Goal: Navigation & Orientation: Find specific page/section

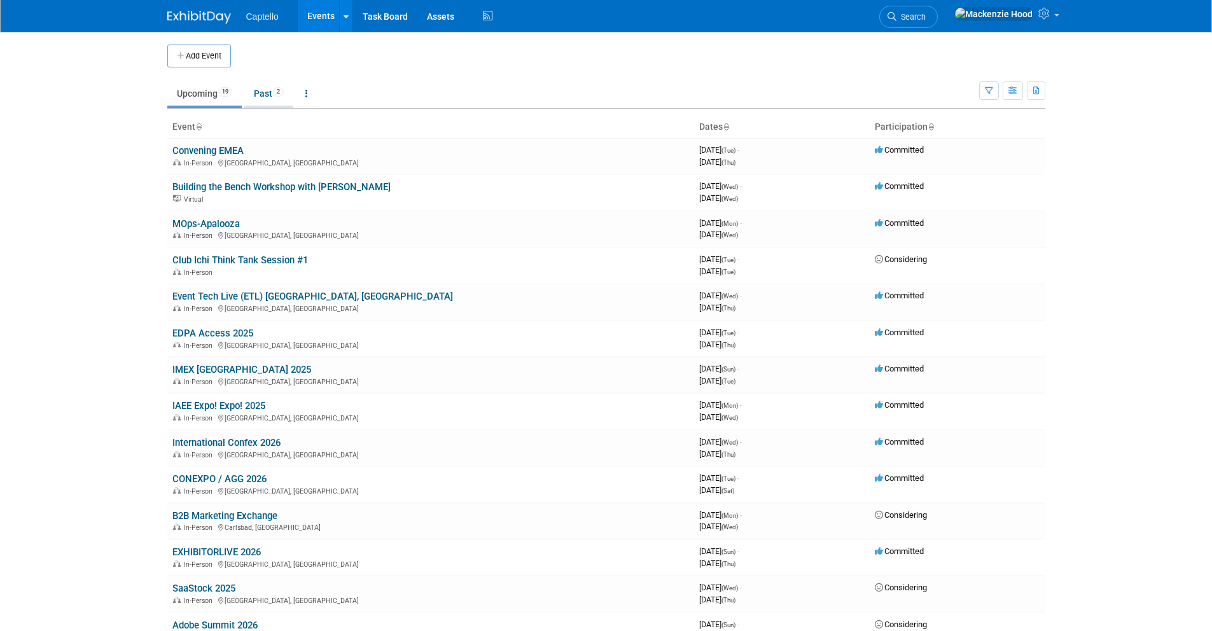
click at [277, 92] on span "2" at bounding box center [278, 92] width 11 height 10
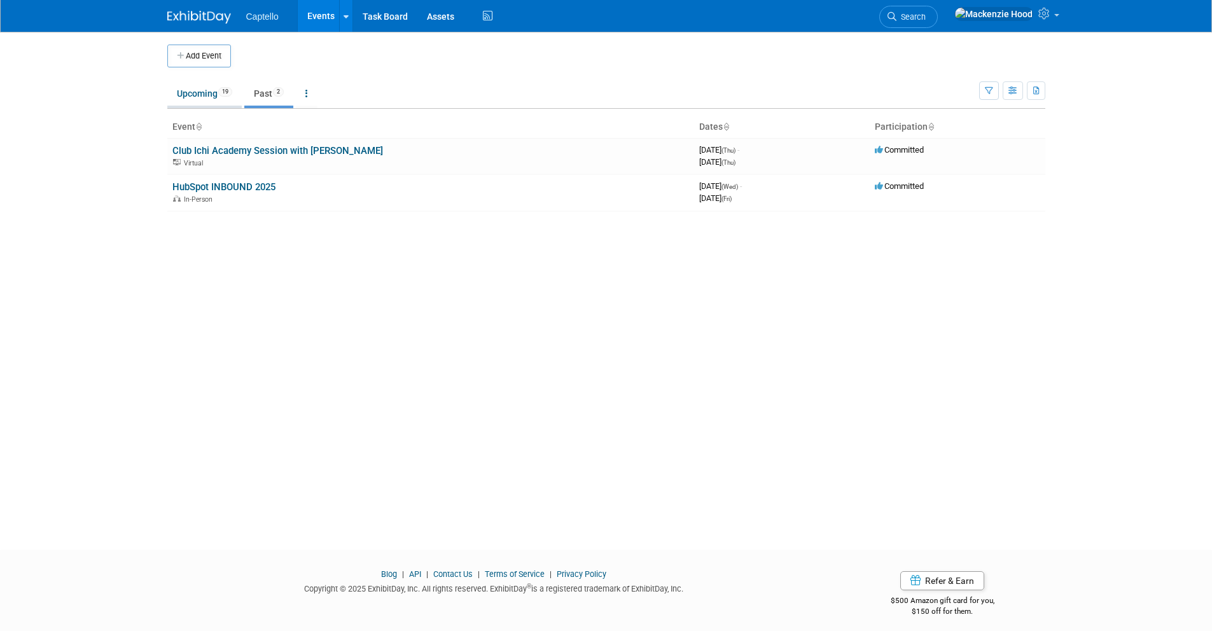
click at [212, 90] on link "Upcoming 19" at bounding box center [204, 93] width 74 height 24
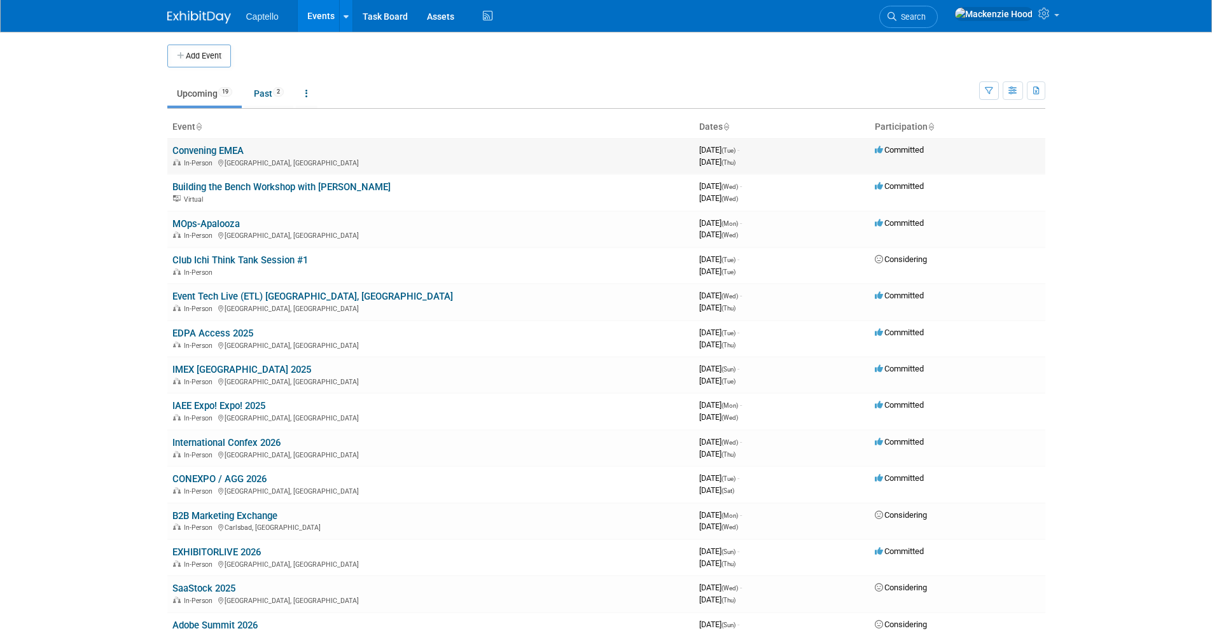
click at [235, 147] on link "Convening EMEA" at bounding box center [207, 150] width 71 height 11
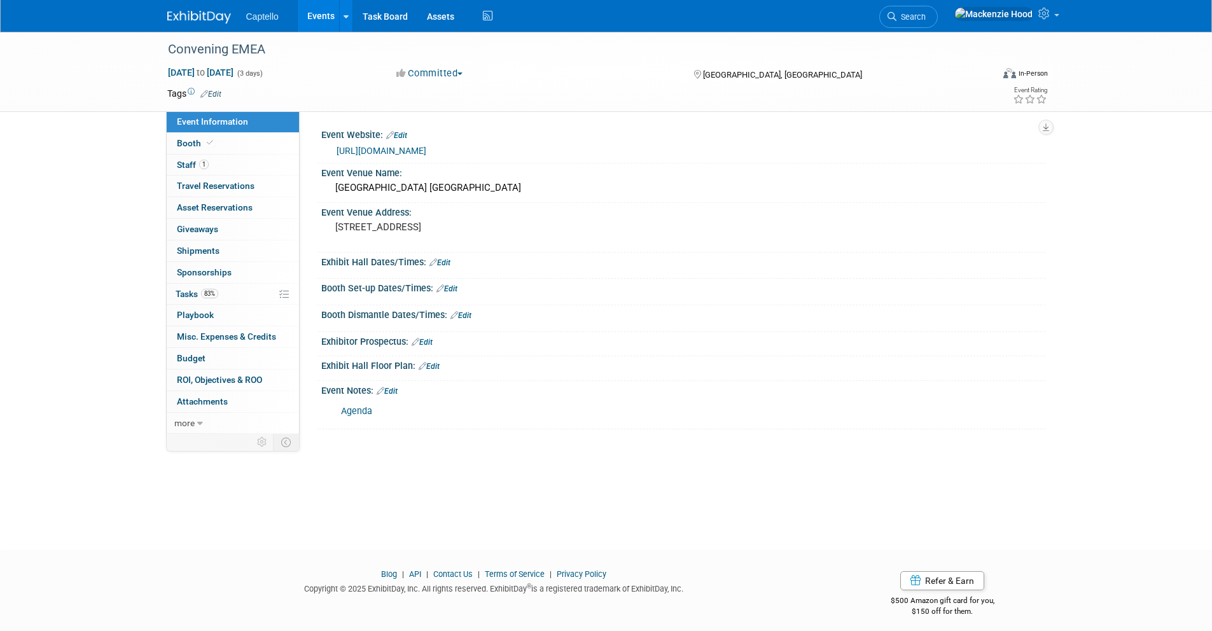
click at [356, 411] on link "Agenda" at bounding box center [356, 411] width 31 height 11
